Goal: Information Seeking & Learning: Learn about a topic

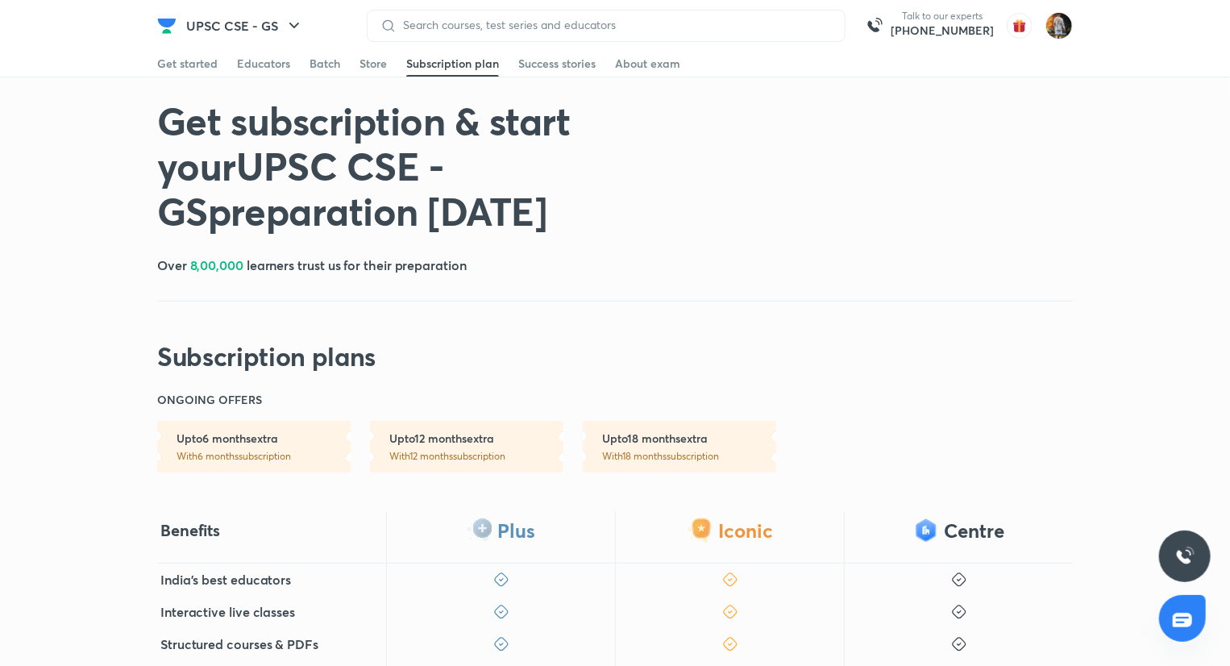
click at [182, 58] on div "Get started" at bounding box center [187, 64] width 60 height 16
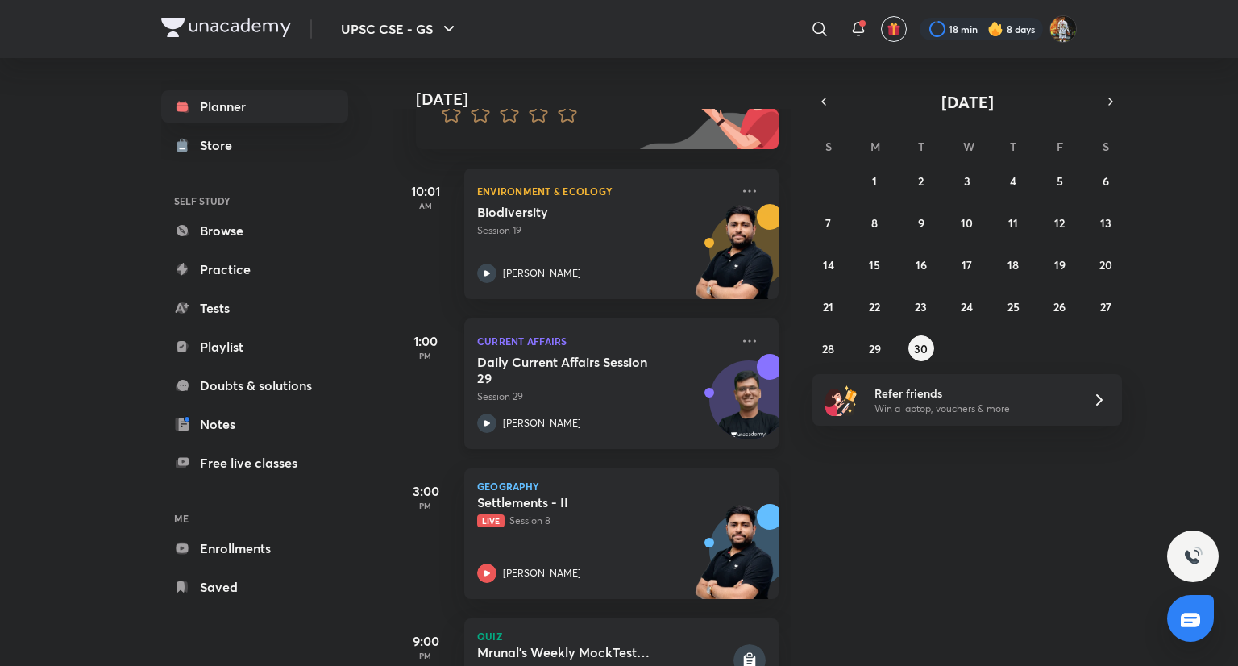
scroll to position [248, 0]
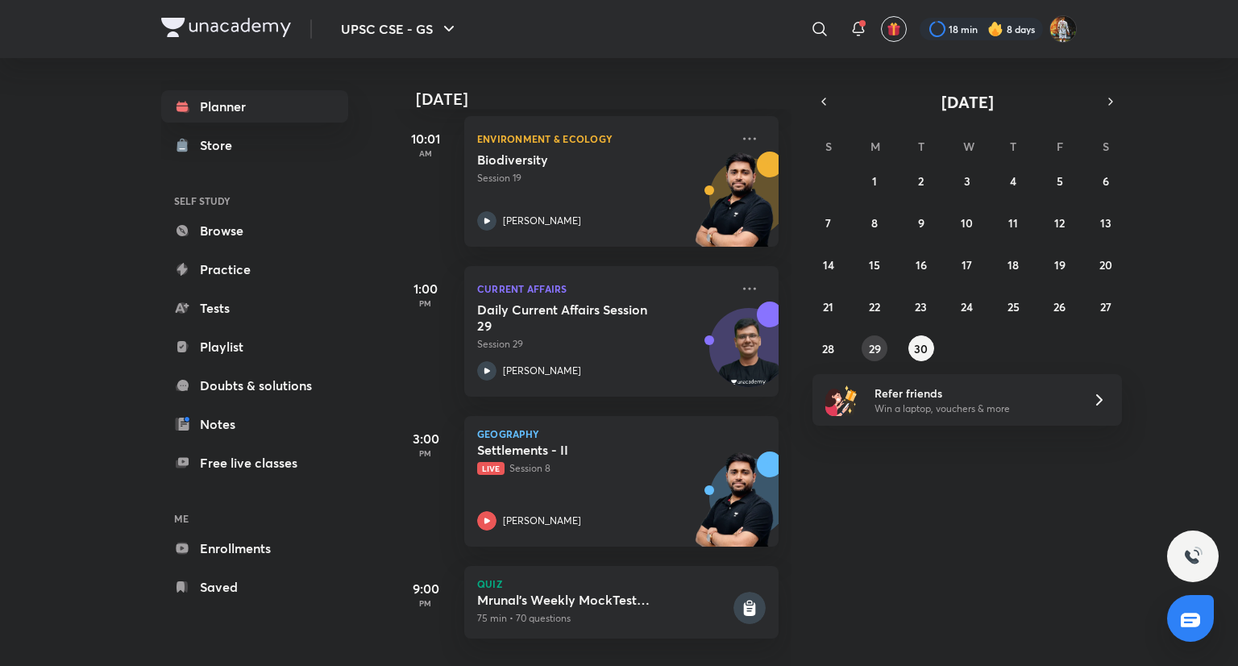
click at [880, 342] on abbr "29" at bounding box center [875, 348] width 12 height 15
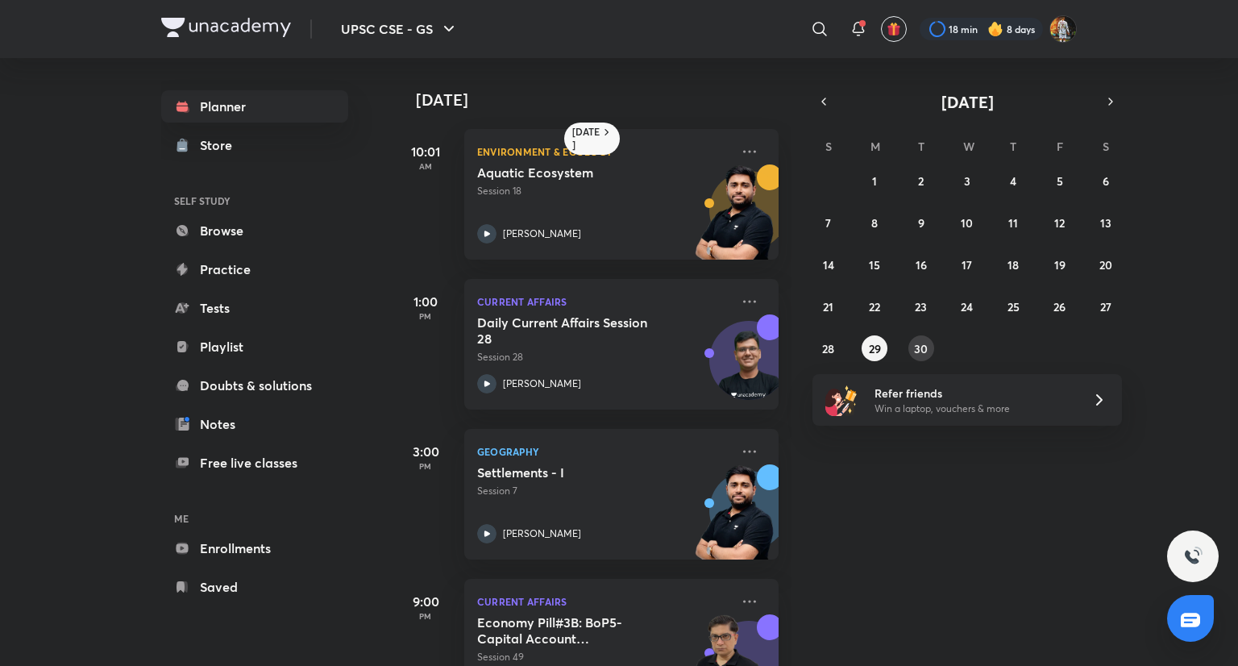
click at [919, 348] on abbr "30" at bounding box center [921, 348] width 14 height 15
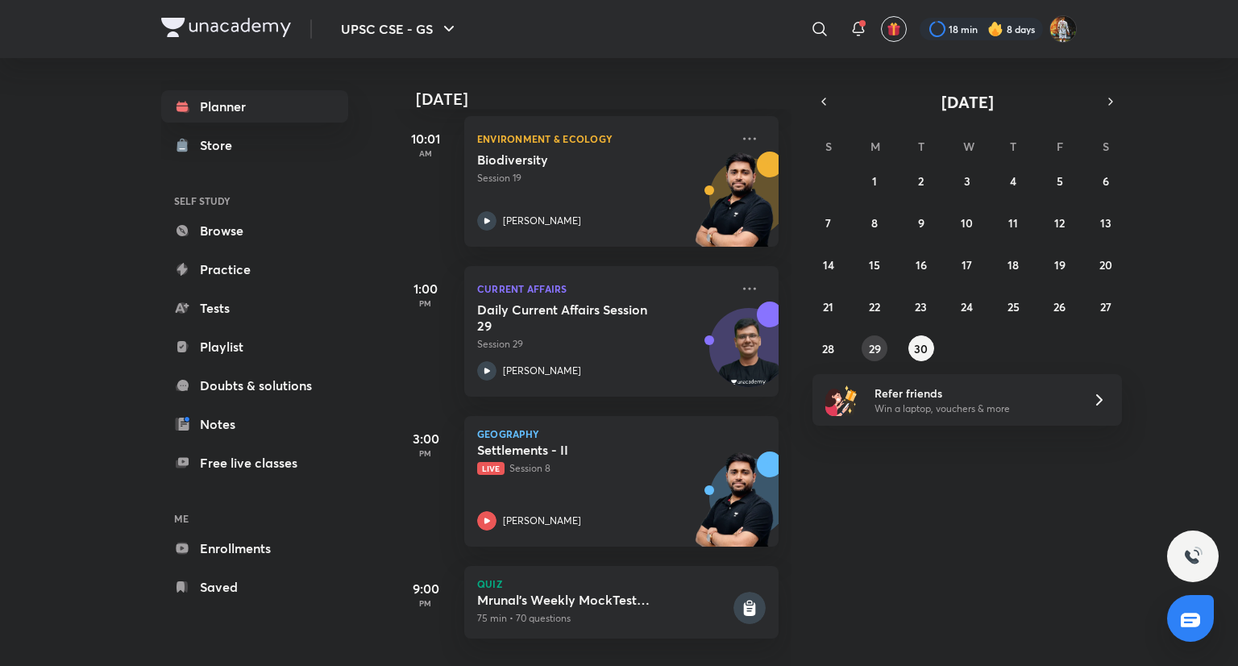
click at [867, 352] on button "29" at bounding box center [875, 348] width 26 height 26
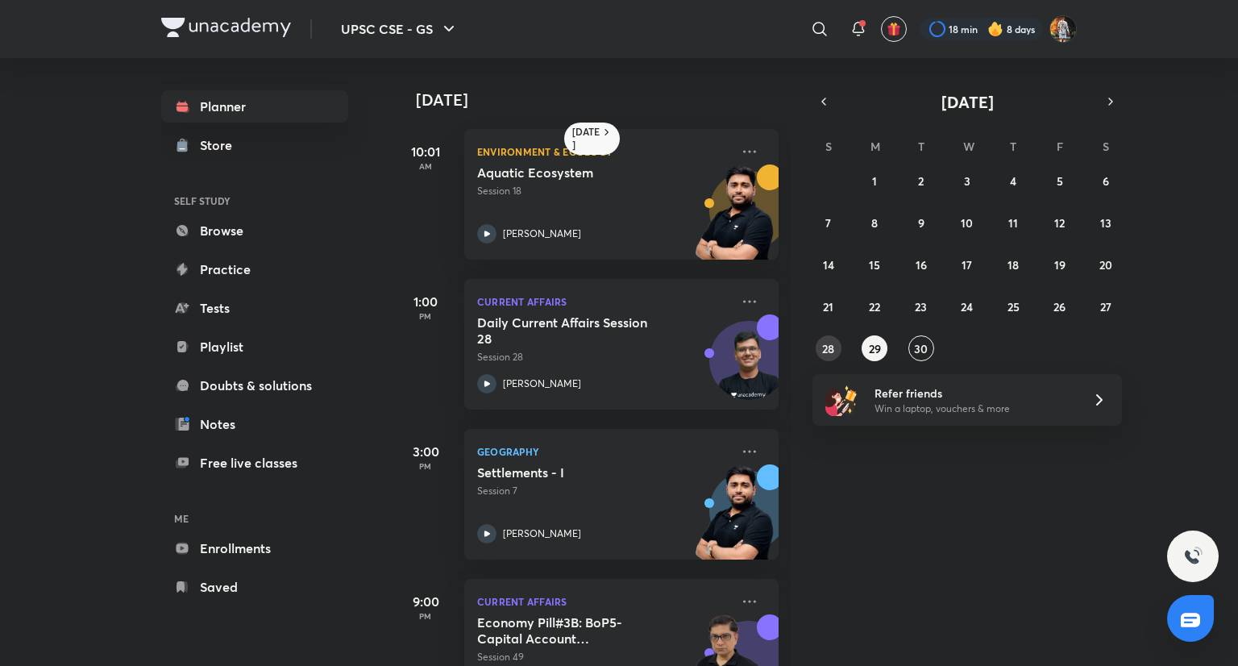
click at [826, 349] on abbr "28" at bounding box center [828, 348] width 12 height 15
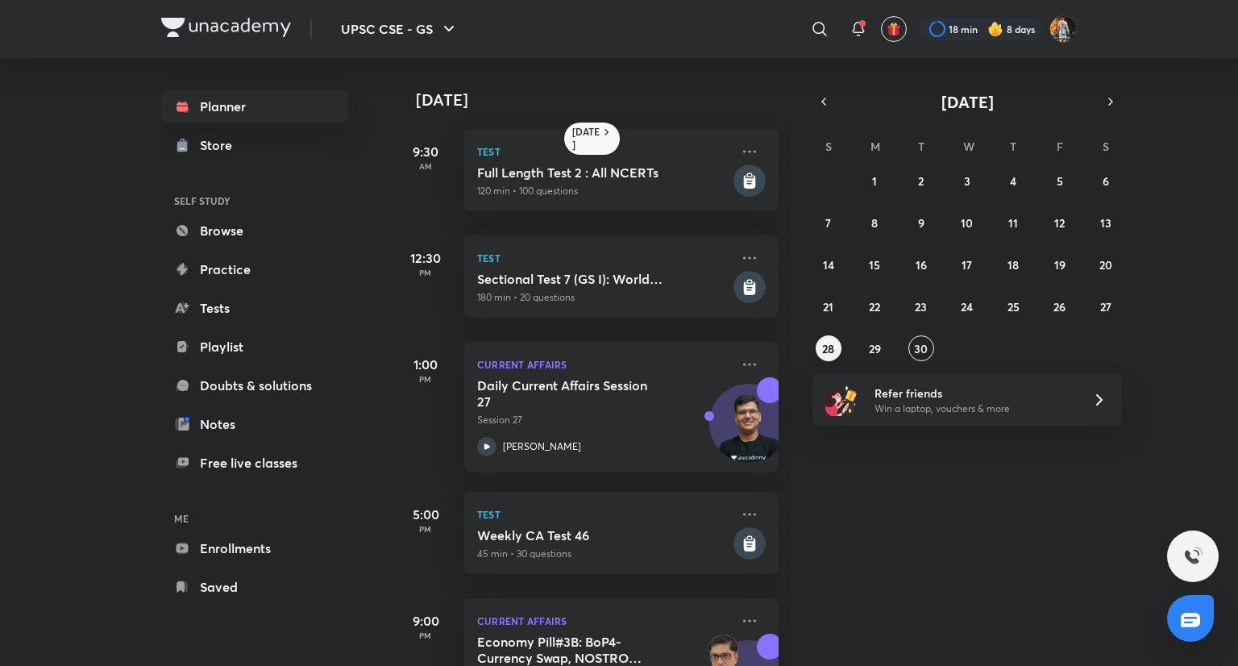
scroll to position [88, 0]
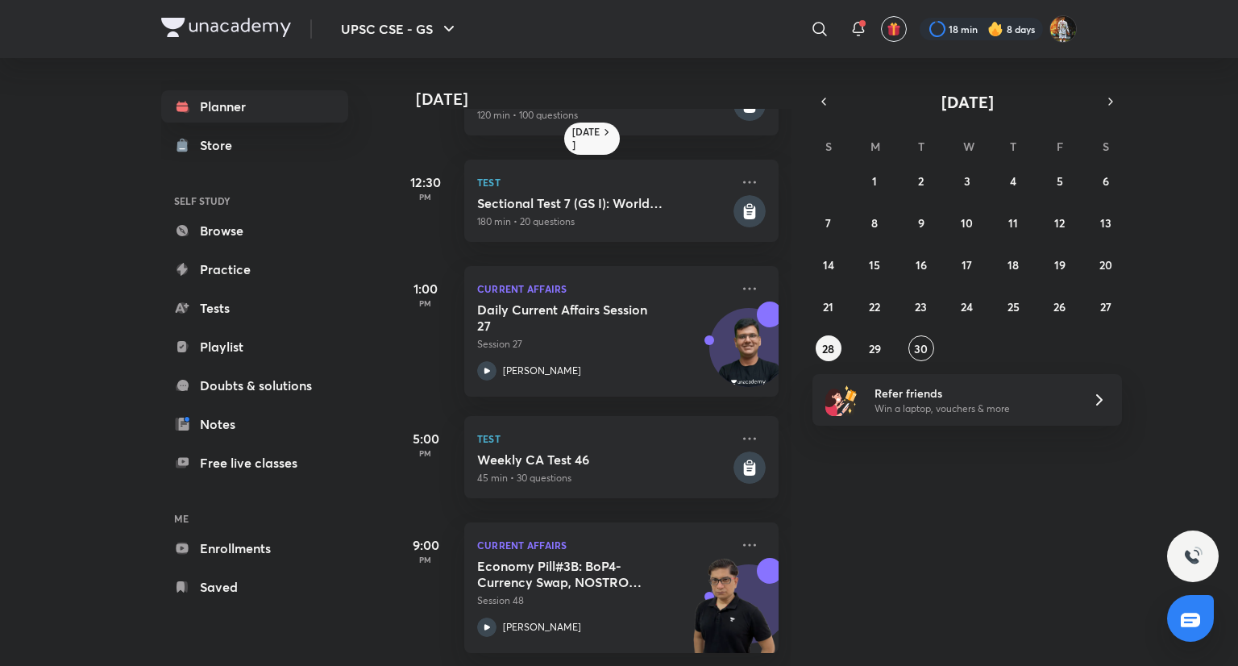
click at [610, 643] on div "[DATE] 9:30 AM Test Full Length Test 2 : All NCERTs 120 min • 100 questions 12:…" at bounding box center [592, 362] width 398 height 608
click at [582, 601] on div "Economy Pill#3B: BoP4- Currency Swap, NOSTRO Vostro, DE dollarization, FEMA, LR…" at bounding box center [603, 597] width 253 height 79
click at [926, 346] on abbr "30" at bounding box center [921, 348] width 14 height 15
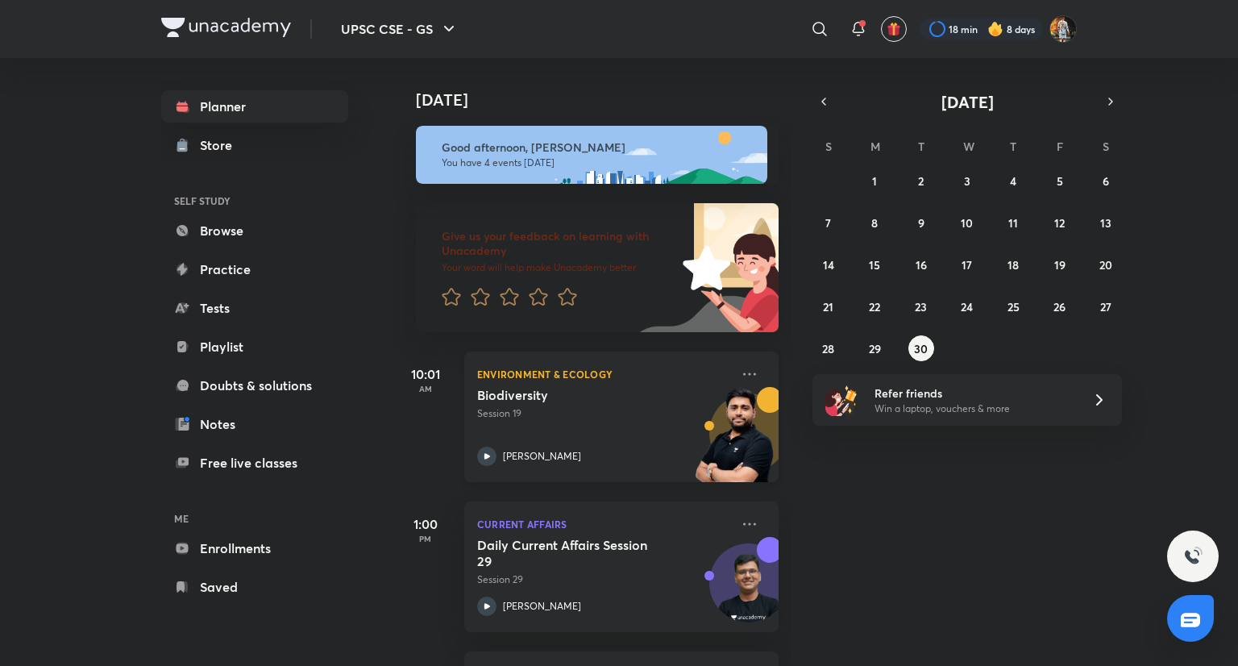
scroll to position [248, 0]
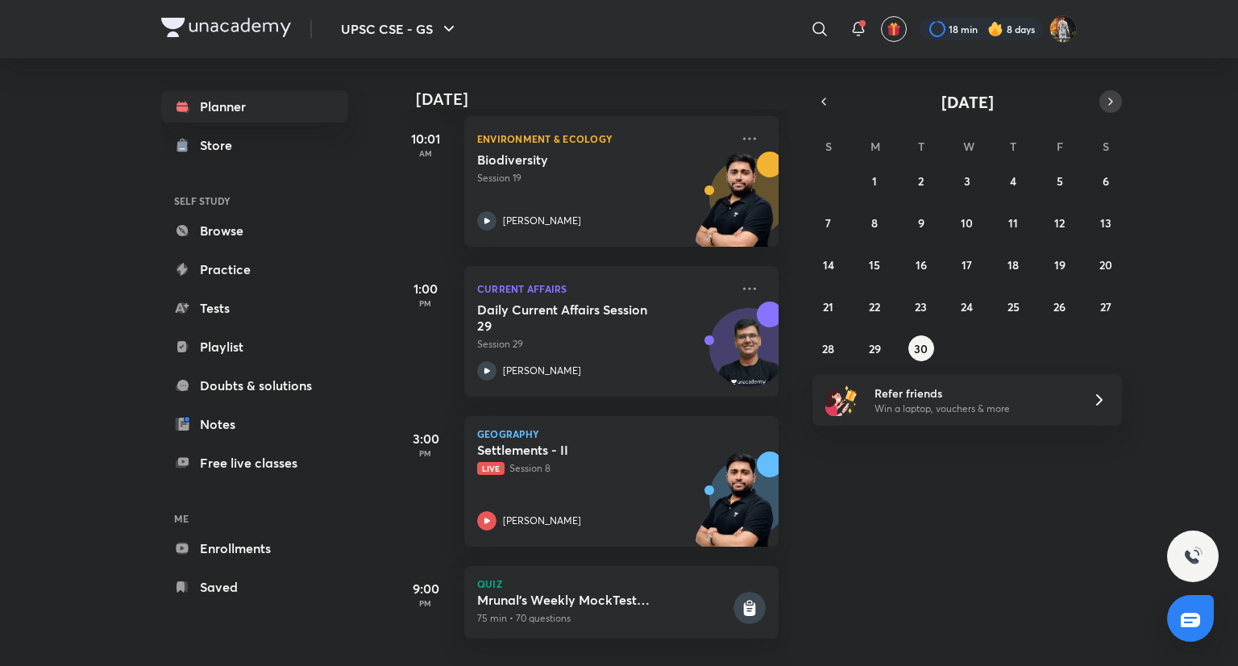
click at [1110, 93] on button "button" at bounding box center [1111, 101] width 23 height 23
click at [1110, 104] on icon "button" at bounding box center [1110, 101] width 3 height 6
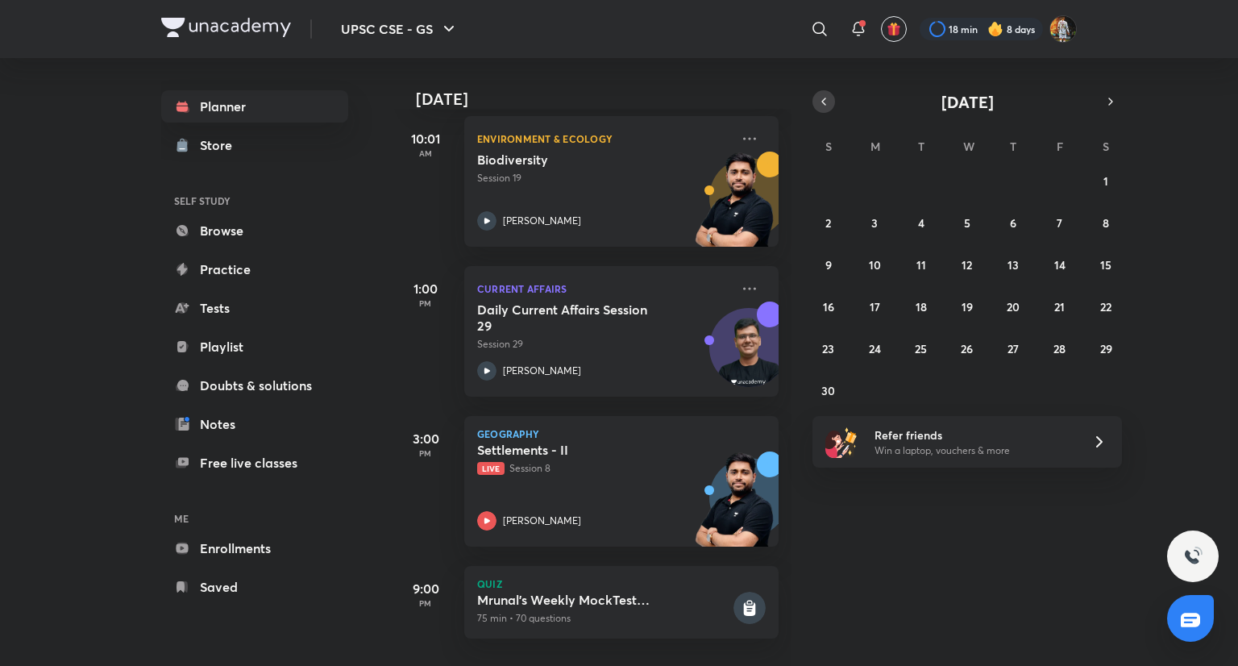
click at [828, 101] on icon "button" at bounding box center [824, 101] width 13 height 15
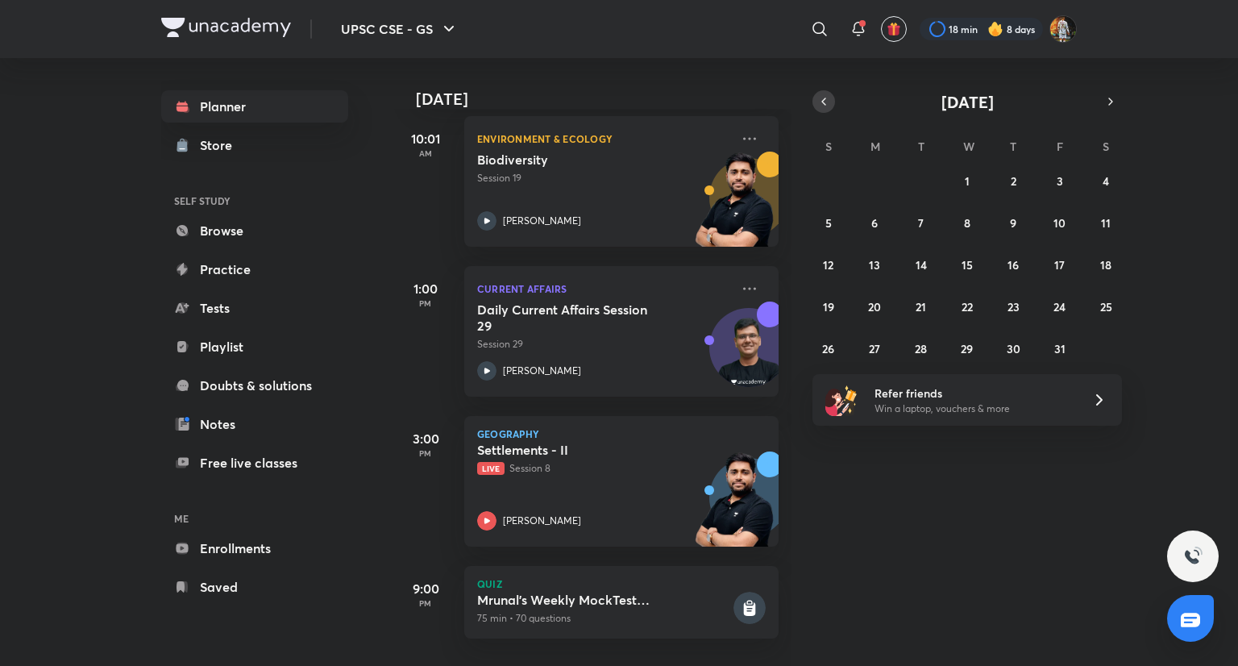
click at [828, 101] on icon "button" at bounding box center [824, 101] width 13 height 15
click at [1116, 100] on icon "button" at bounding box center [1111, 101] width 13 height 15
click at [966, 187] on abbr "1" at bounding box center [967, 180] width 5 height 15
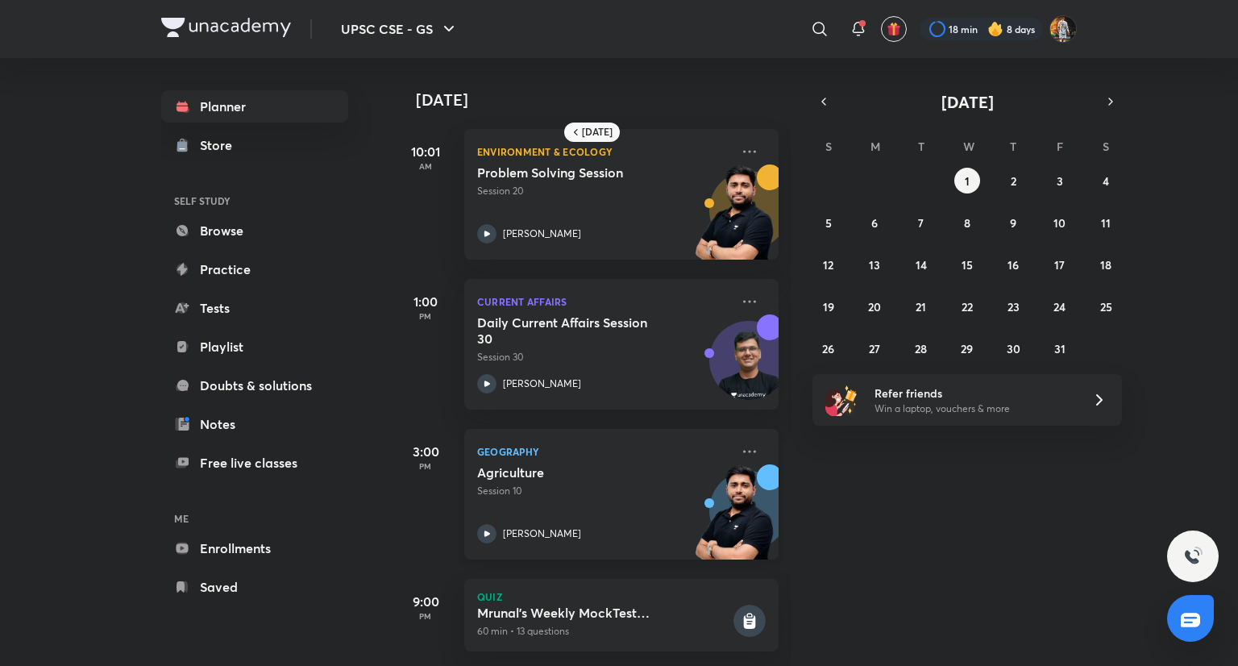
scroll to position [26, 0]
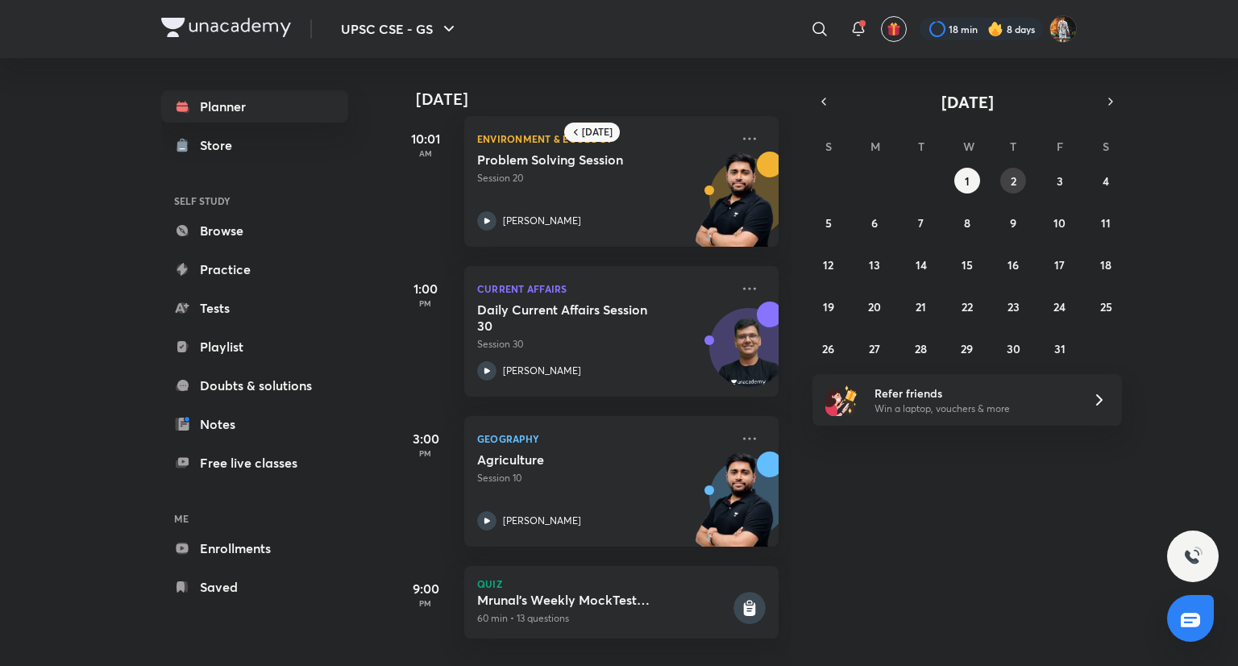
click at [1019, 172] on button "2" at bounding box center [1014, 181] width 26 height 26
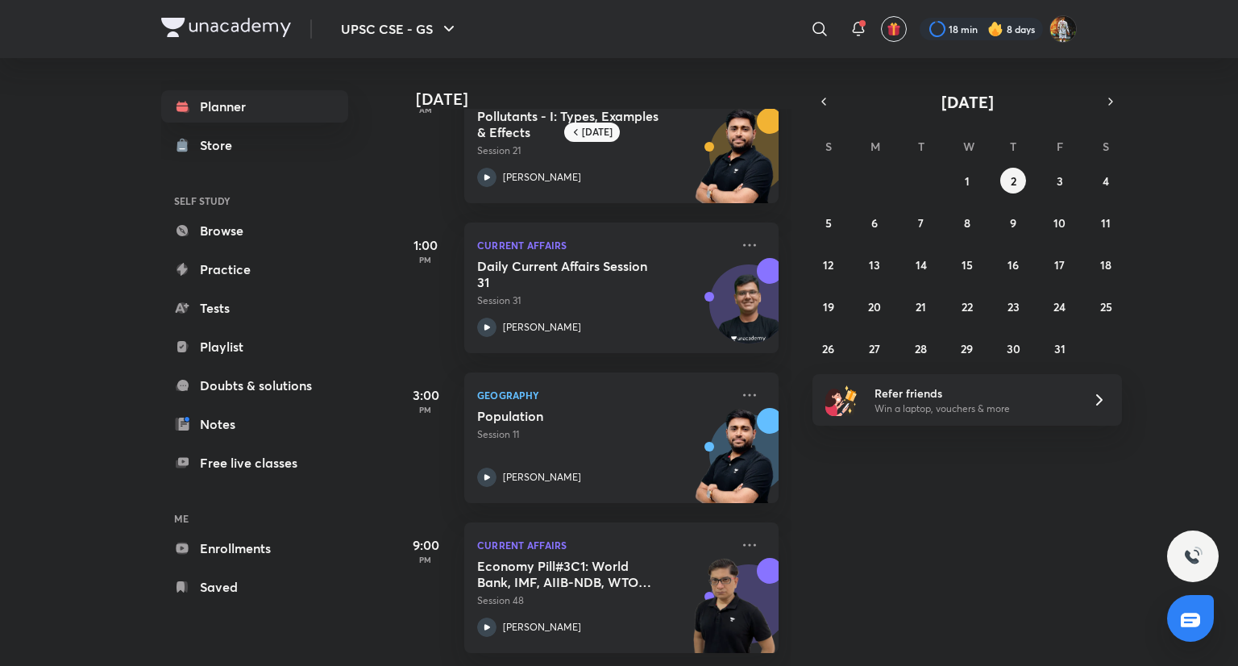
scroll to position [0, 0]
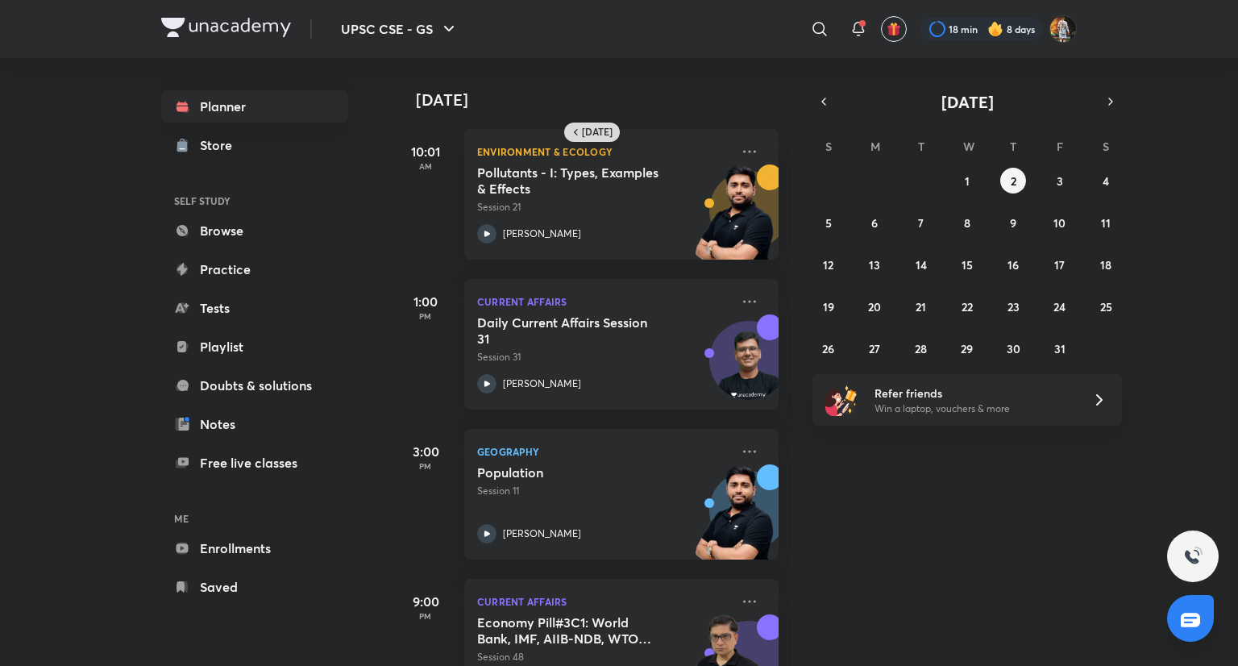
click at [597, 134] on h6 "[DATE]" at bounding box center [597, 132] width 31 height 13
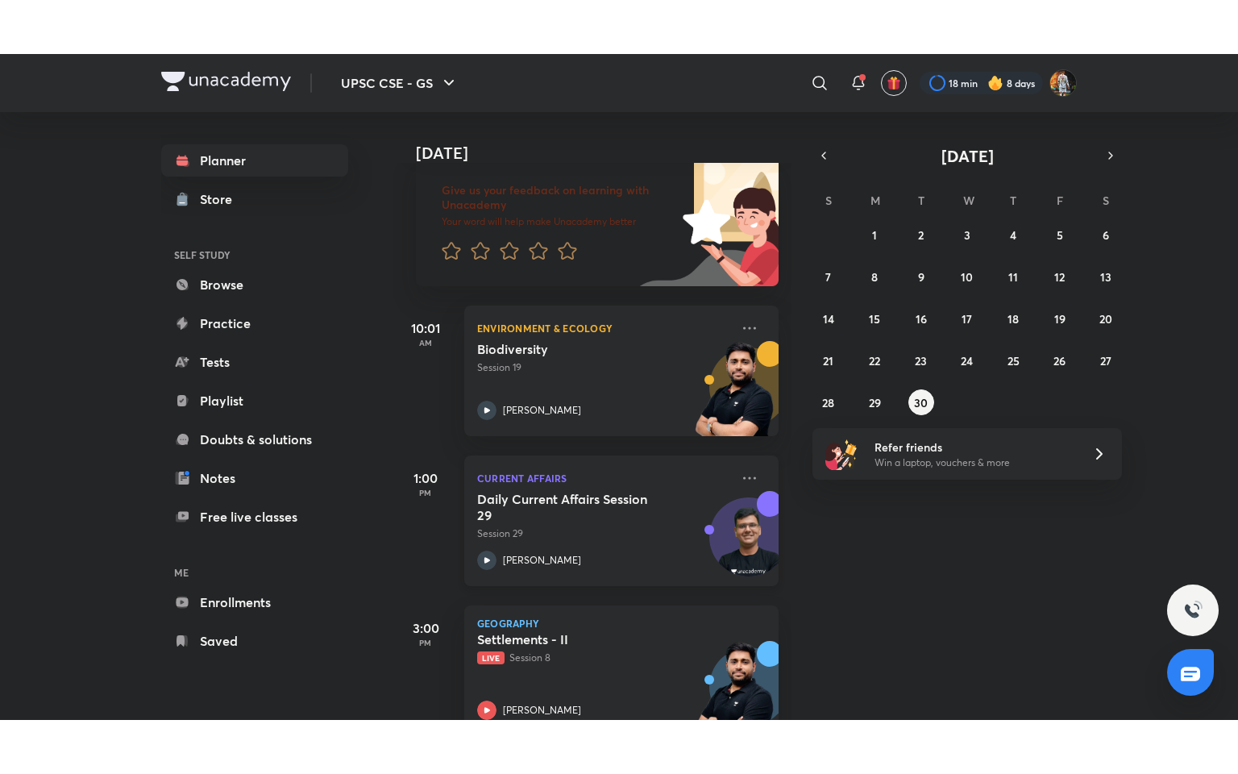
scroll to position [97, 0]
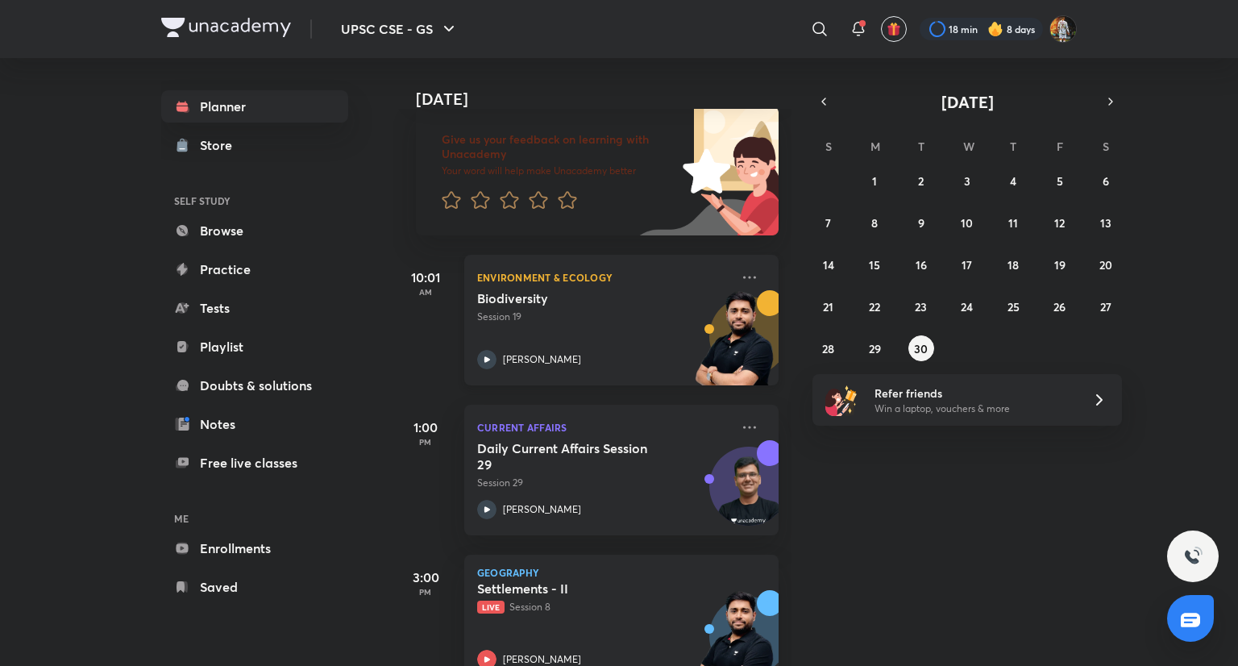
click at [576, 294] on h5 "Biodiversity" at bounding box center [577, 298] width 201 height 16
